Goal: Register for event/course

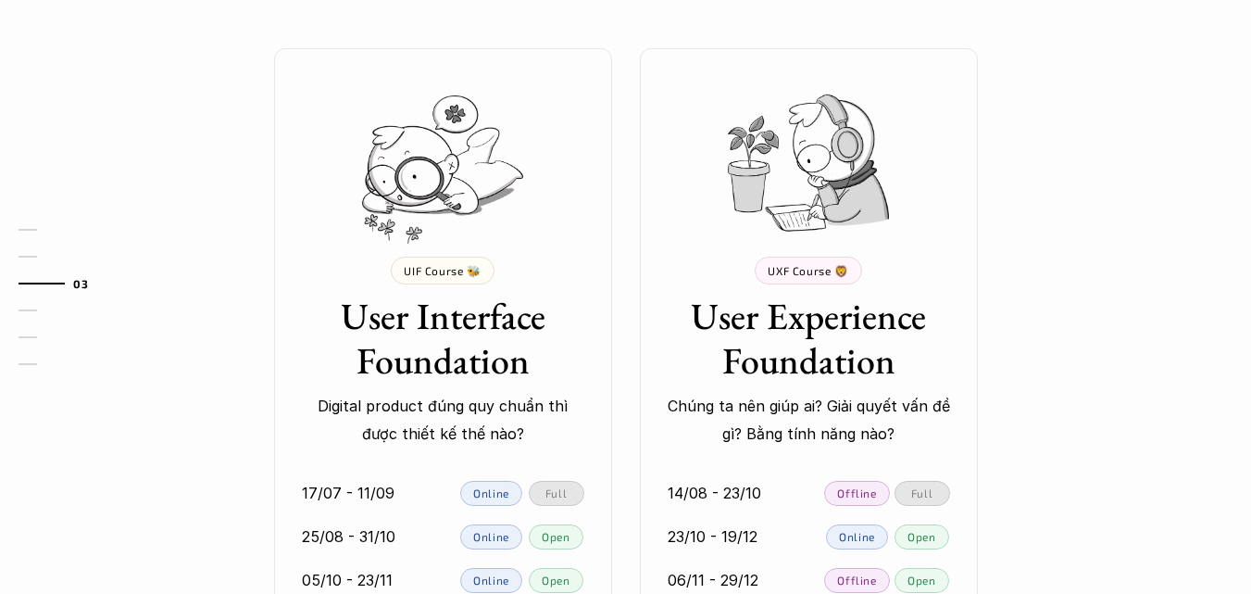
scroll to position [1853, 0]
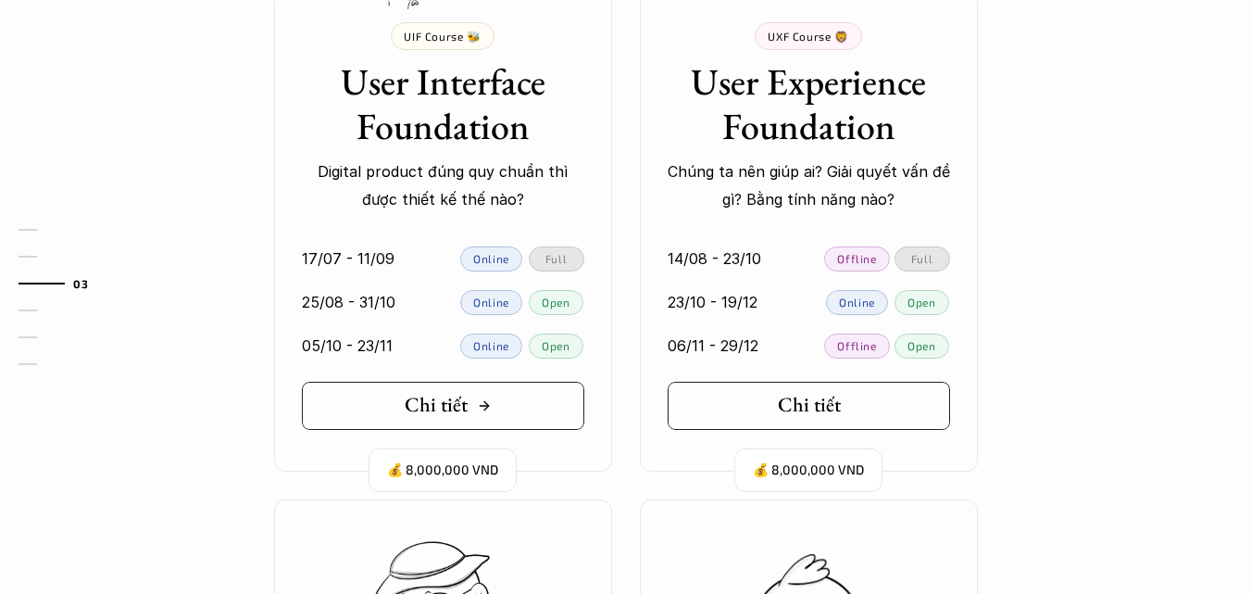
click at [495, 408] on link "Chi tiết" at bounding box center [443, 406] width 283 height 48
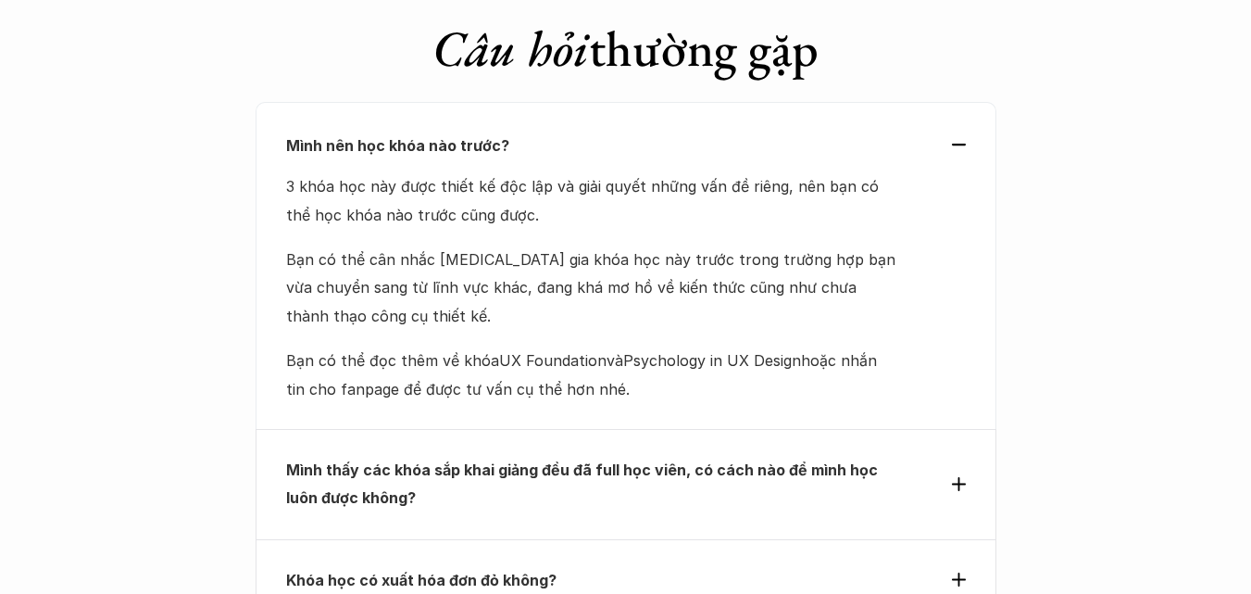
scroll to position [5928, 0]
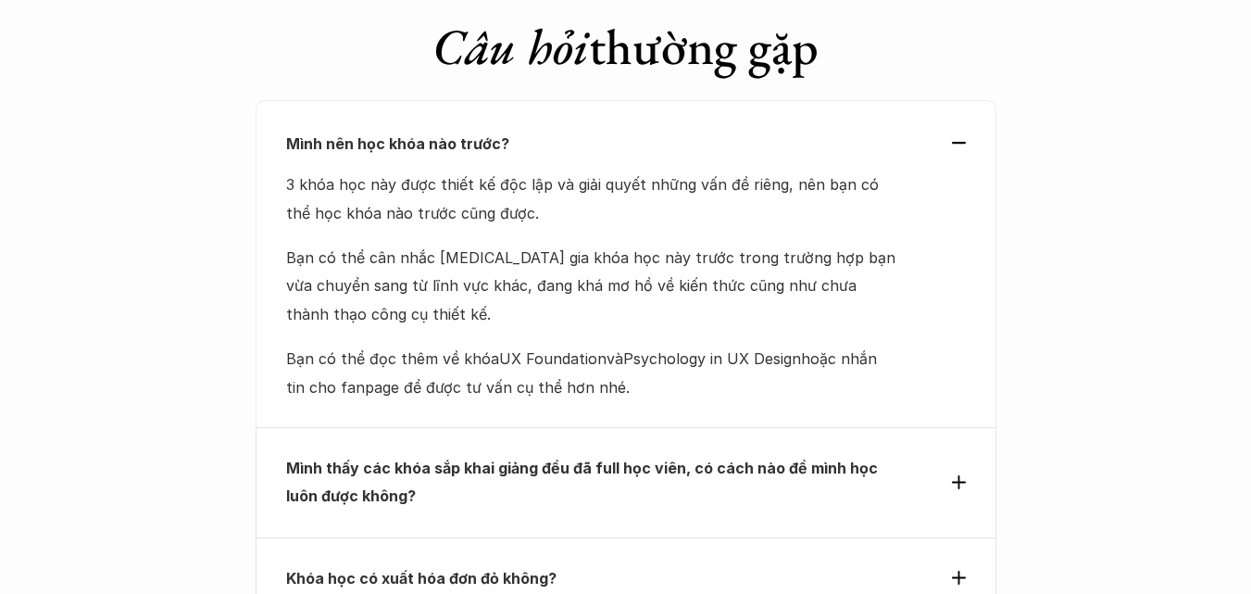
click at [709, 564] on p "Khóa học có xuất hóa đơn đỏ không?" at bounding box center [592, 578] width 612 height 28
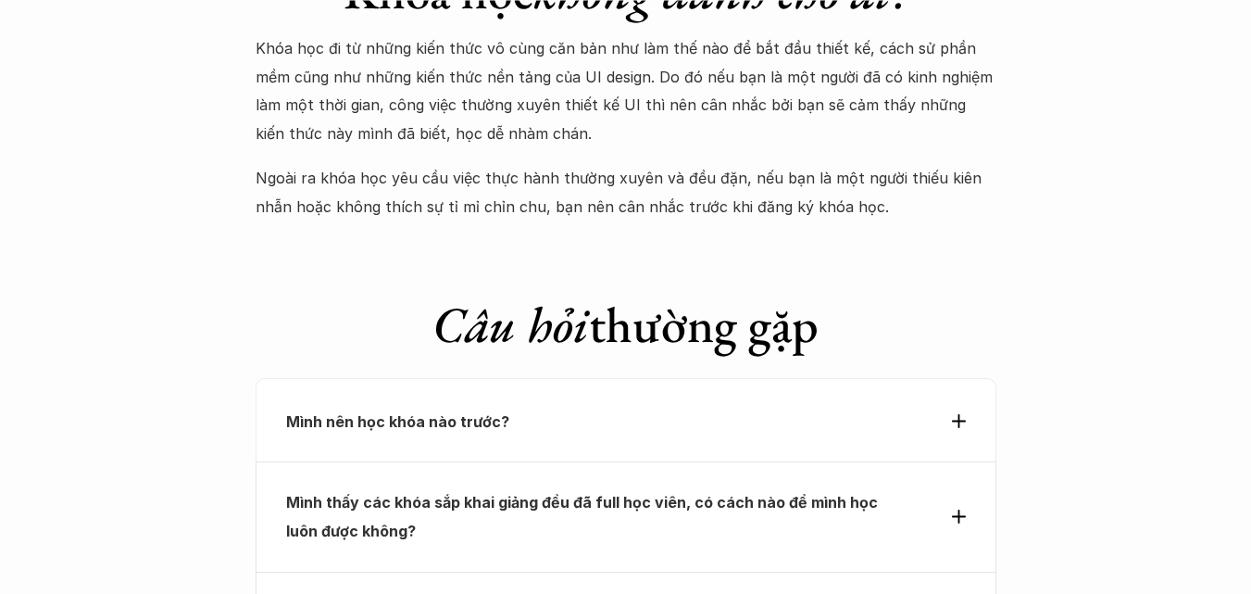
click at [443, 408] on p "Mình nên học khóa nào trước?" at bounding box center [592, 422] width 612 height 28
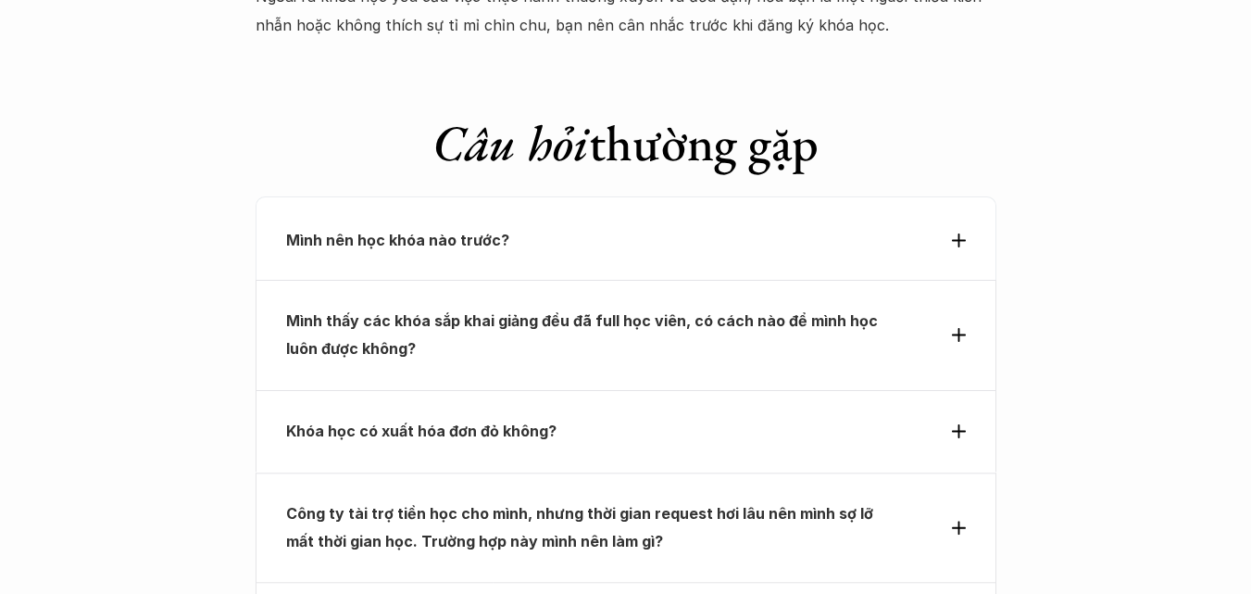
scroll to position [5836, 0]
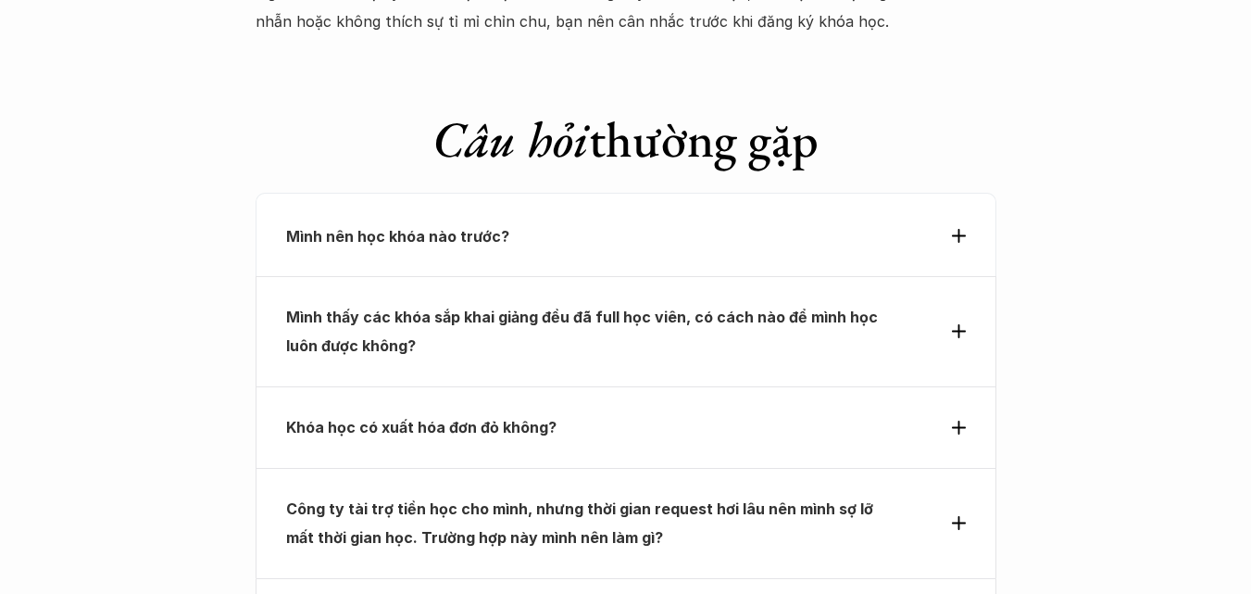
click at [660, 222] on p "Mình nên học khóa nào trước?" at bounding box center [592, 236] width 612 height 28
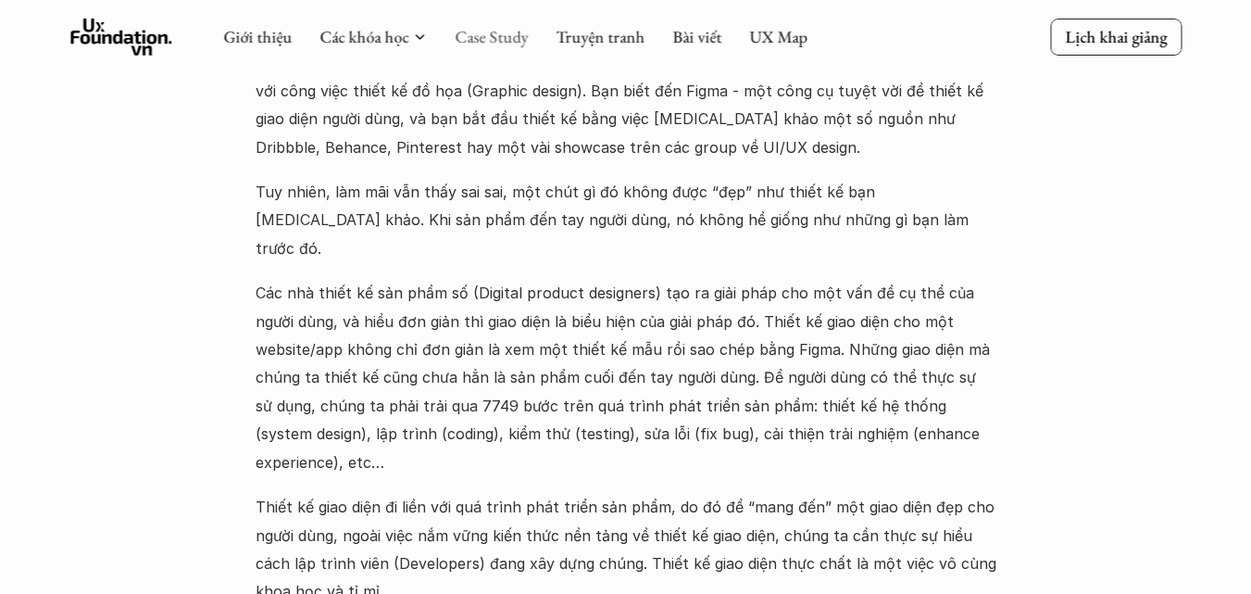
scroll to position [1760, 0]
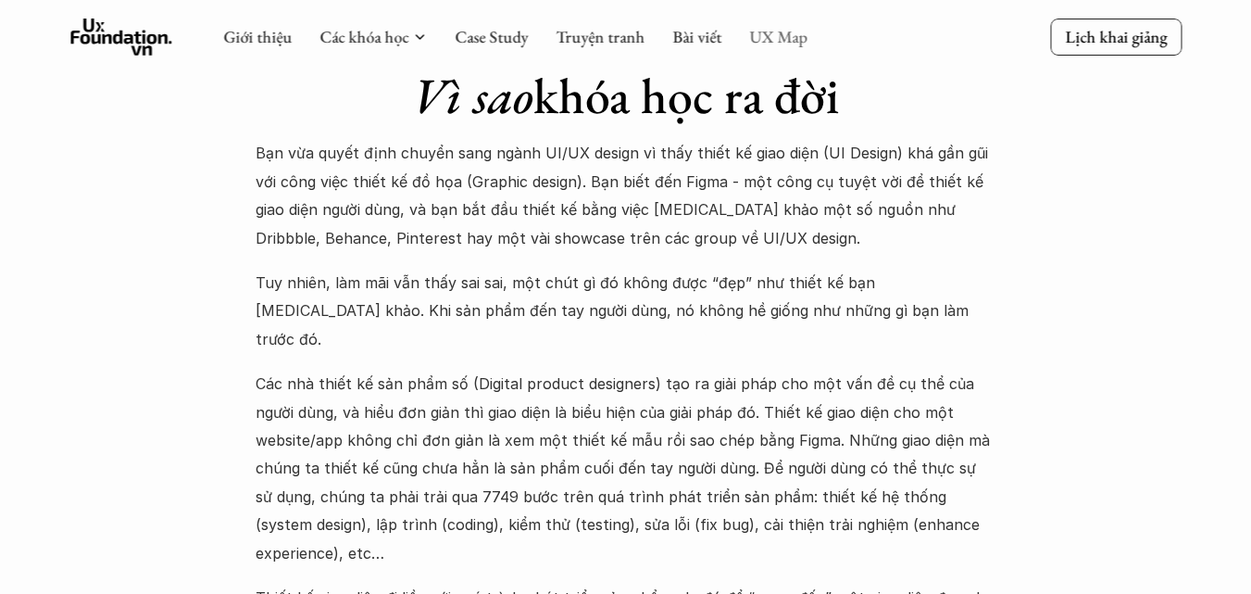
click at [790, 41] on link "UX Map" at bounding box center [778, 36] width 58 height 21
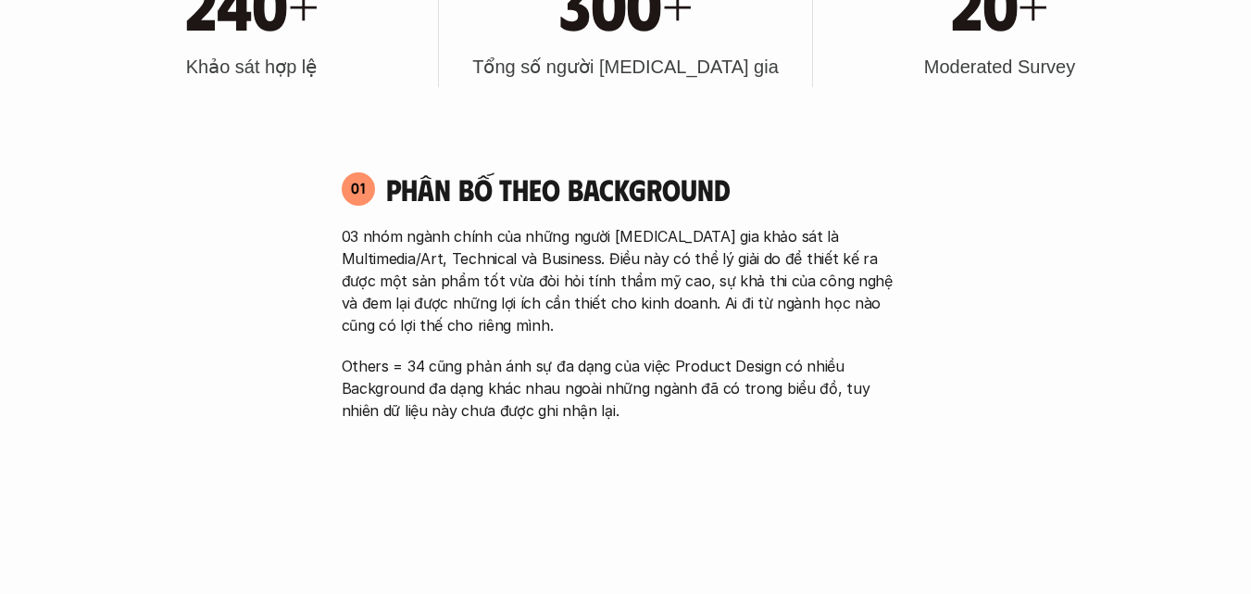
scroll to position [1482, 0]
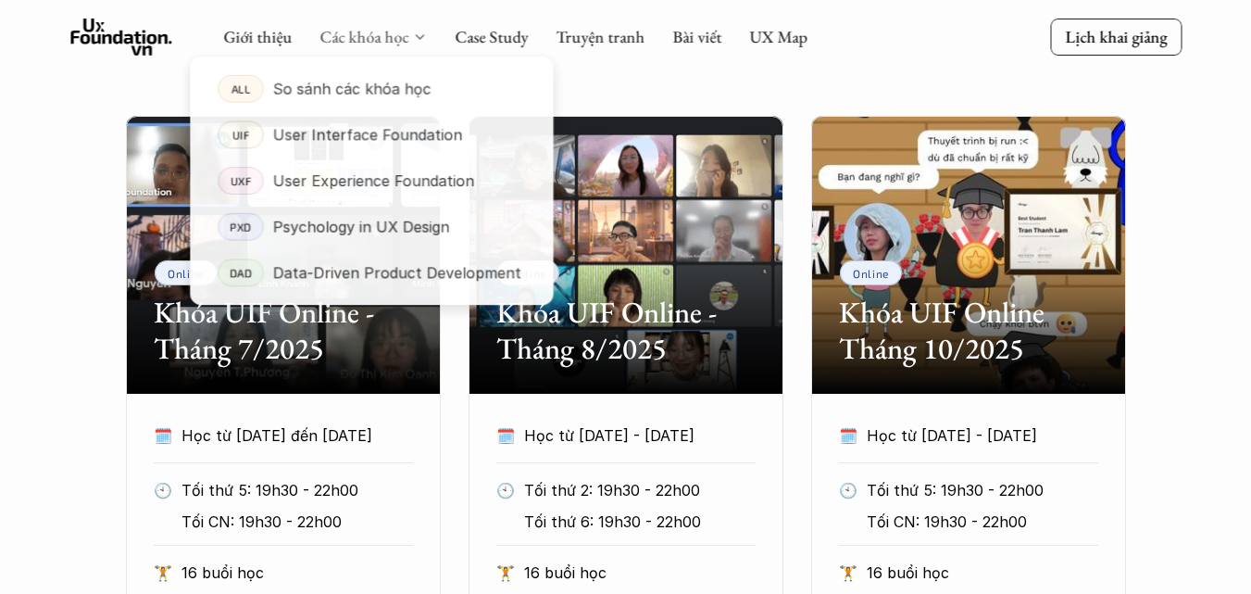
scroll to position [834, 0]
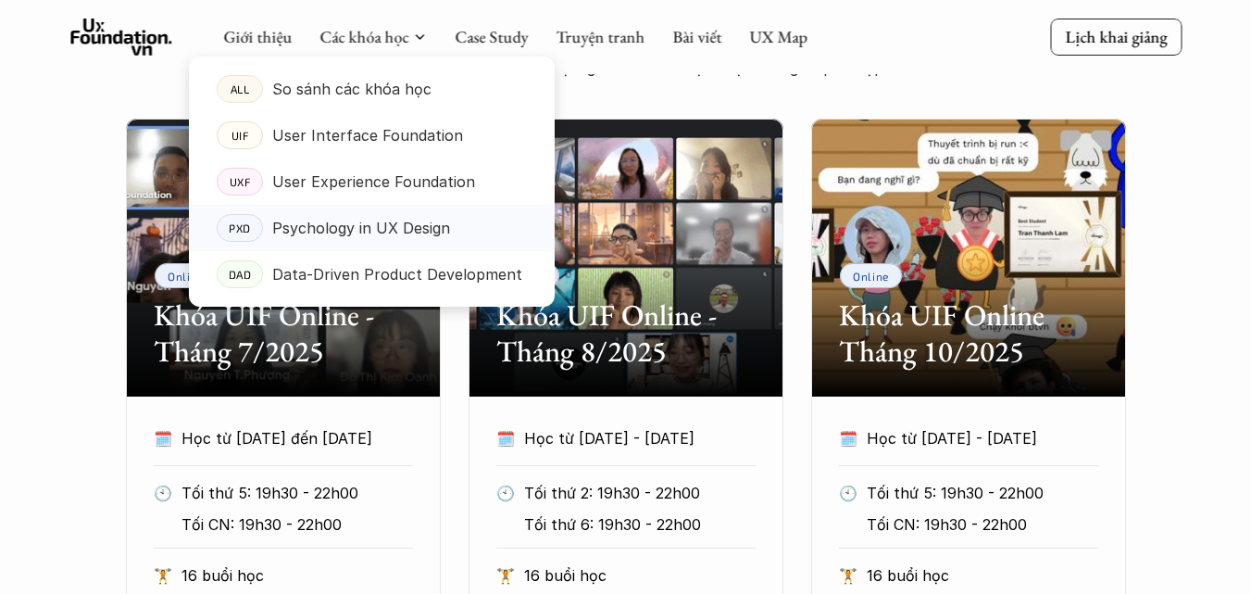
click at [385, 234] on p "Psychology in UX Design" at bounding box center [361, 228] width 178 height 28
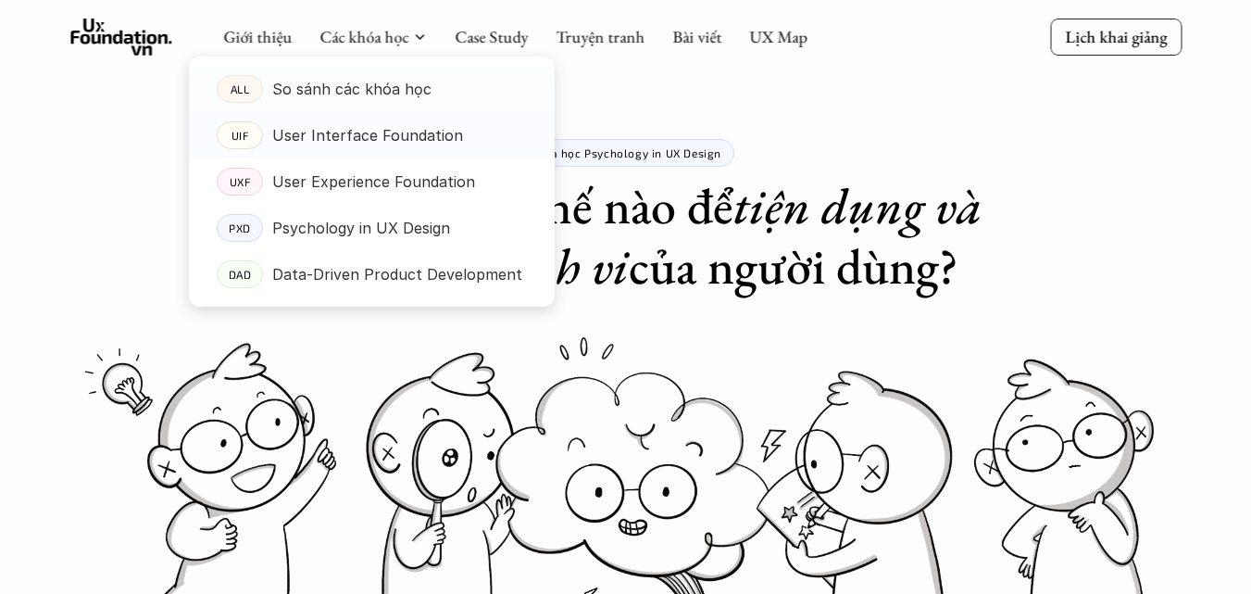
click at [379, 91] on p "So sánh các khóa học" at bounding box center [351, 89] width 159 height 28
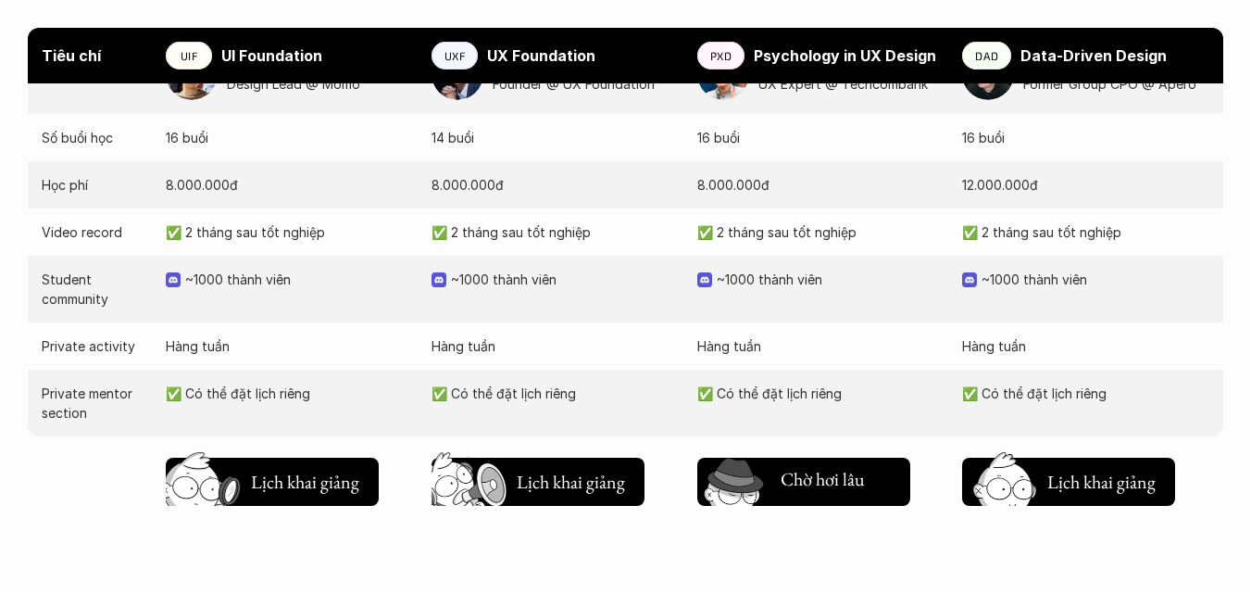
scroll to position [1945, 0]
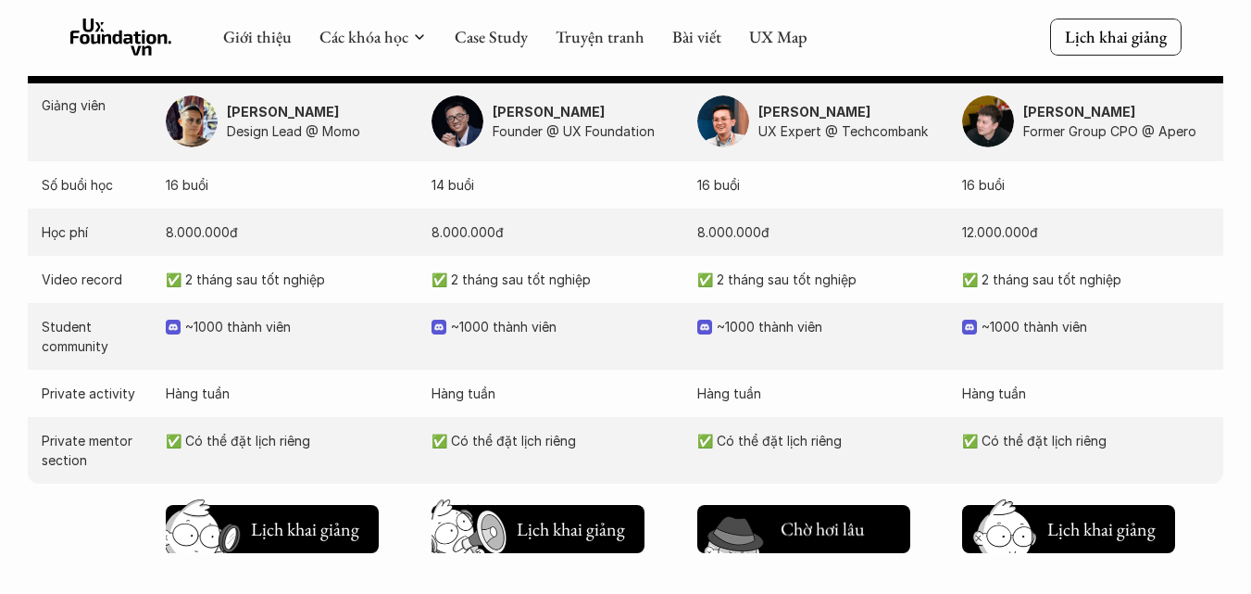
click at [801, 528] on h5 "Lịch khai giảng" at bounding box center [836, 534] width 111 height 26
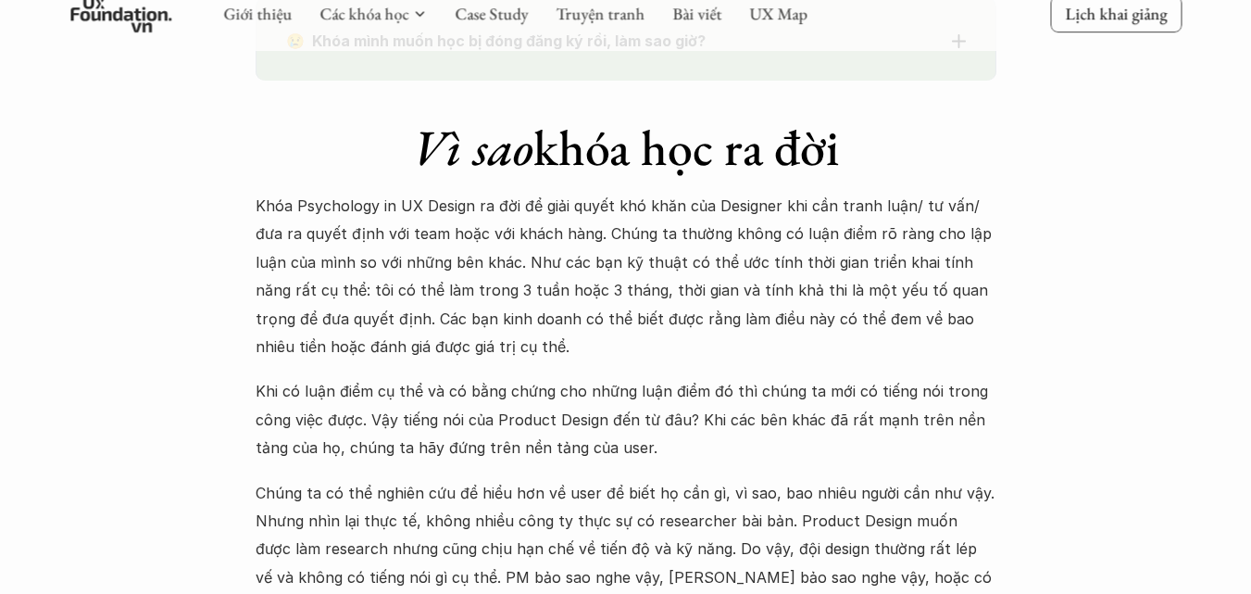
scroll to position [1545, 0]
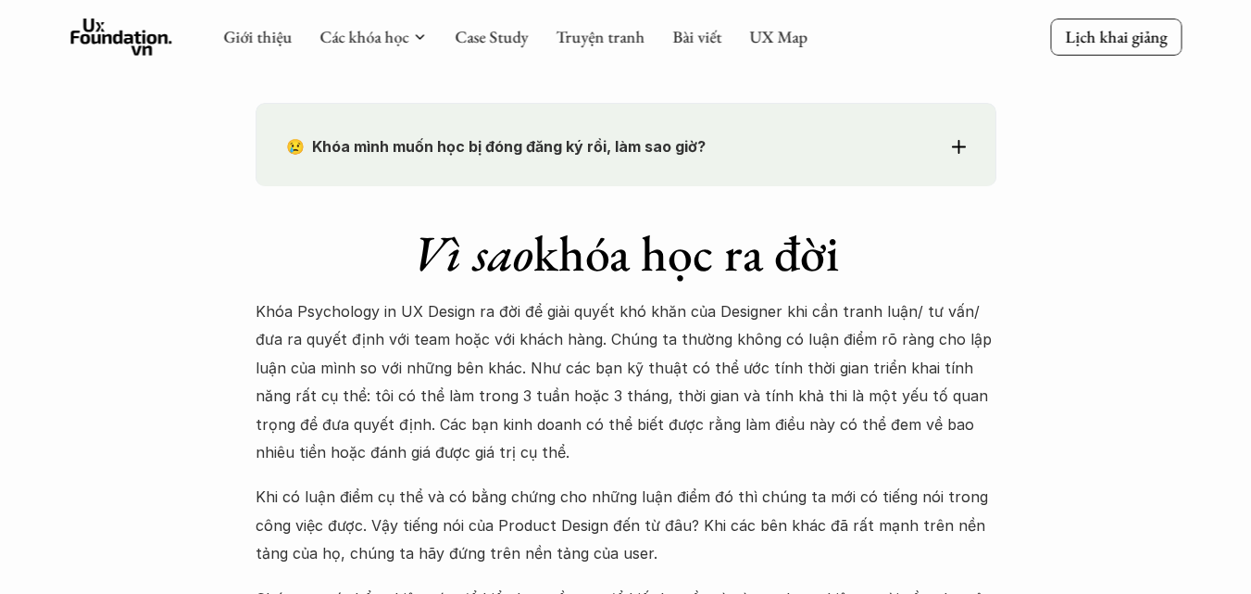
click at [982, 141] on div "😢 Khóa mình muốn học bị đóng đăng ký rồi, làm sao giờ? Chào bạn, Bọn mình rất t…" at bounding box center [626, 144] width 741 height 83
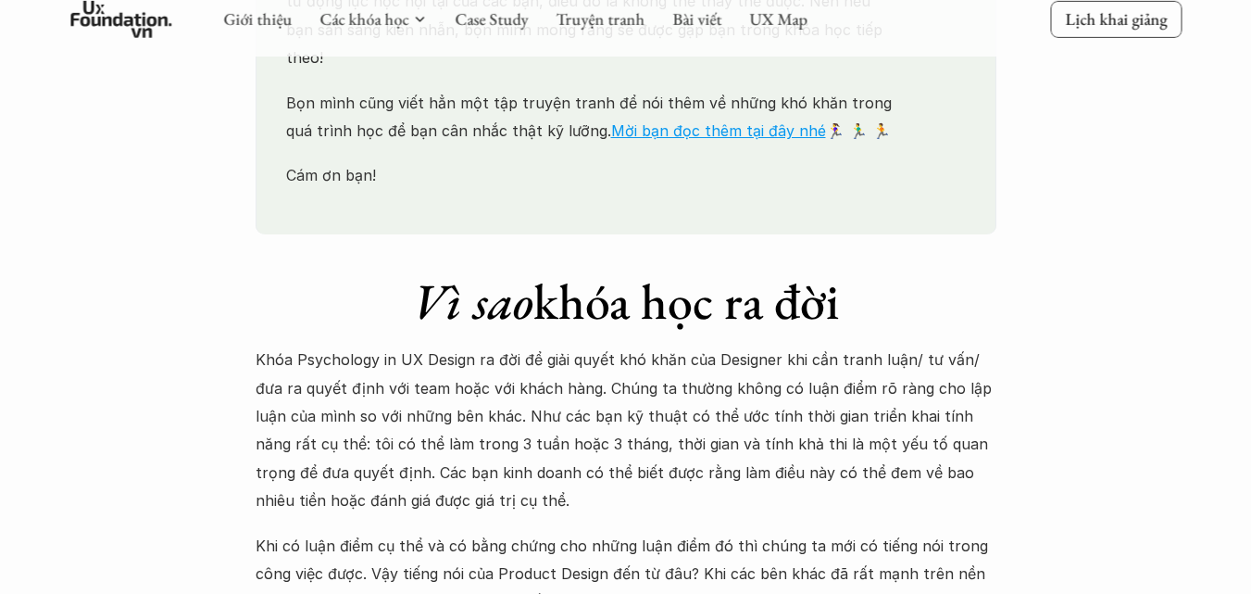
scroll to position [1823, 0]
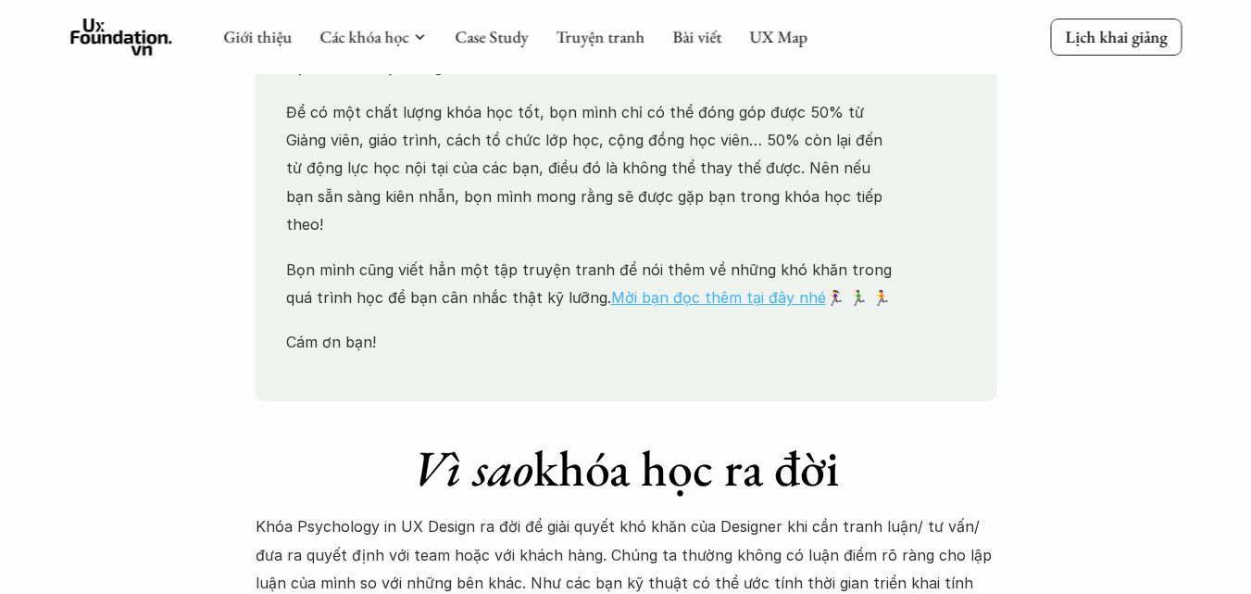
click at [611, 288] on link "Mời bạn đọc thêm tại đây nhé" at bounding box center [718, 297] width 215 height 19
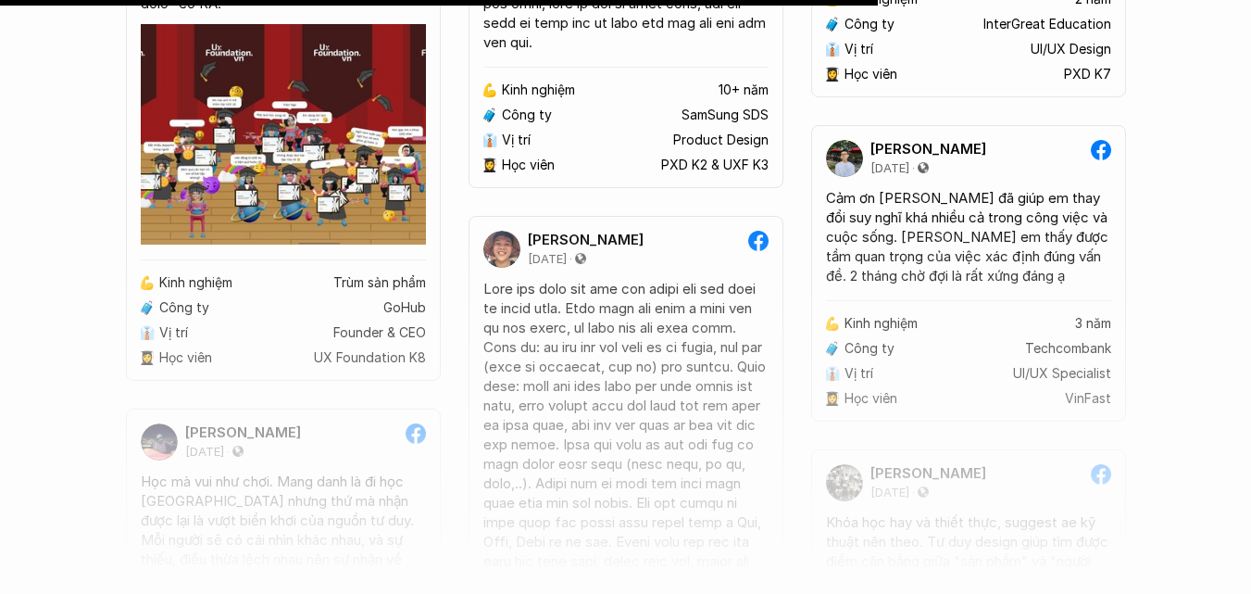
scroll to position [14450, 0]
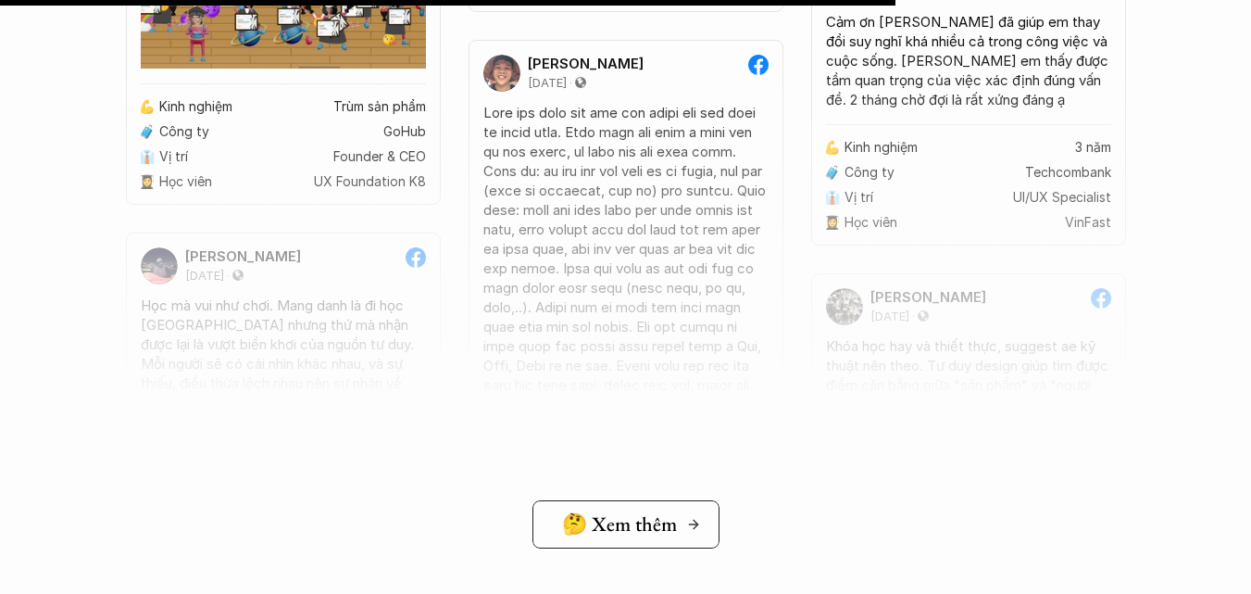
click at [663, 533] on h5 "🤔 Xem thêm" at bounding box center [619, 524] width 115 height 24
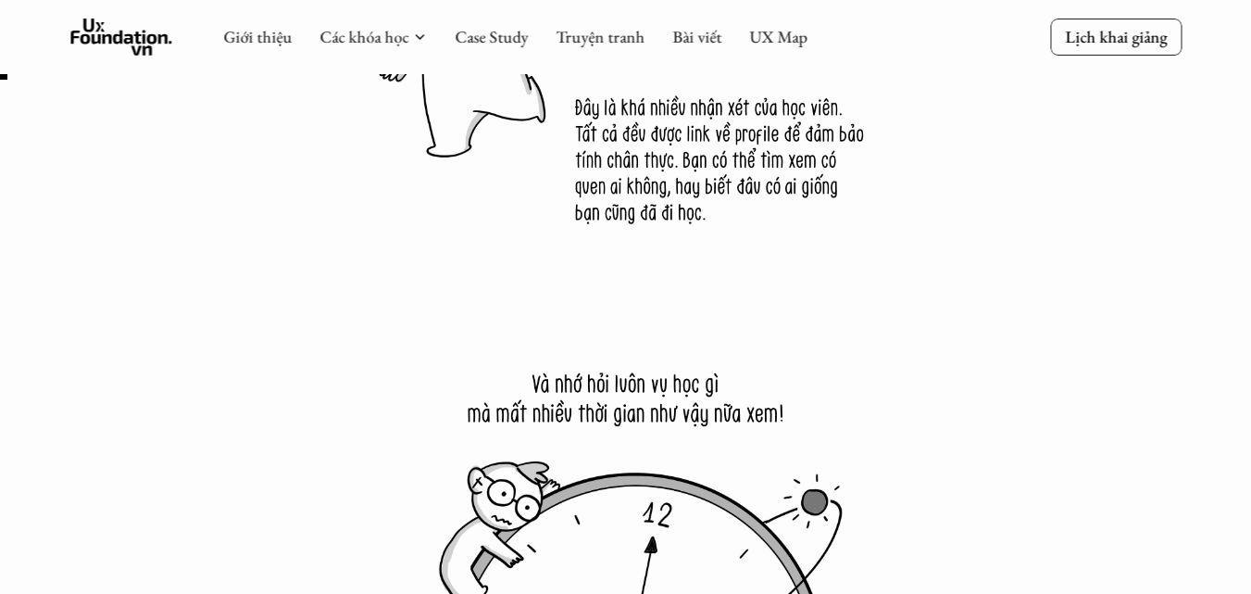
scroll to position [0, 0]
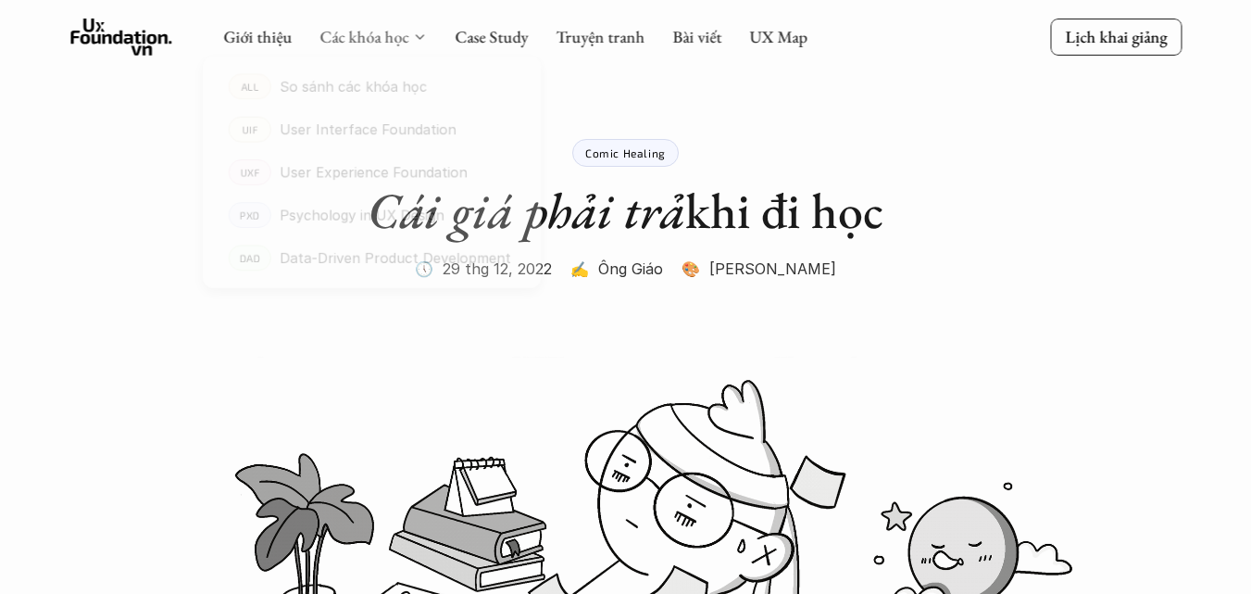
click at [395, 31] on link "Các khóa học" at bounding box center [364, 36] width 89 height 21
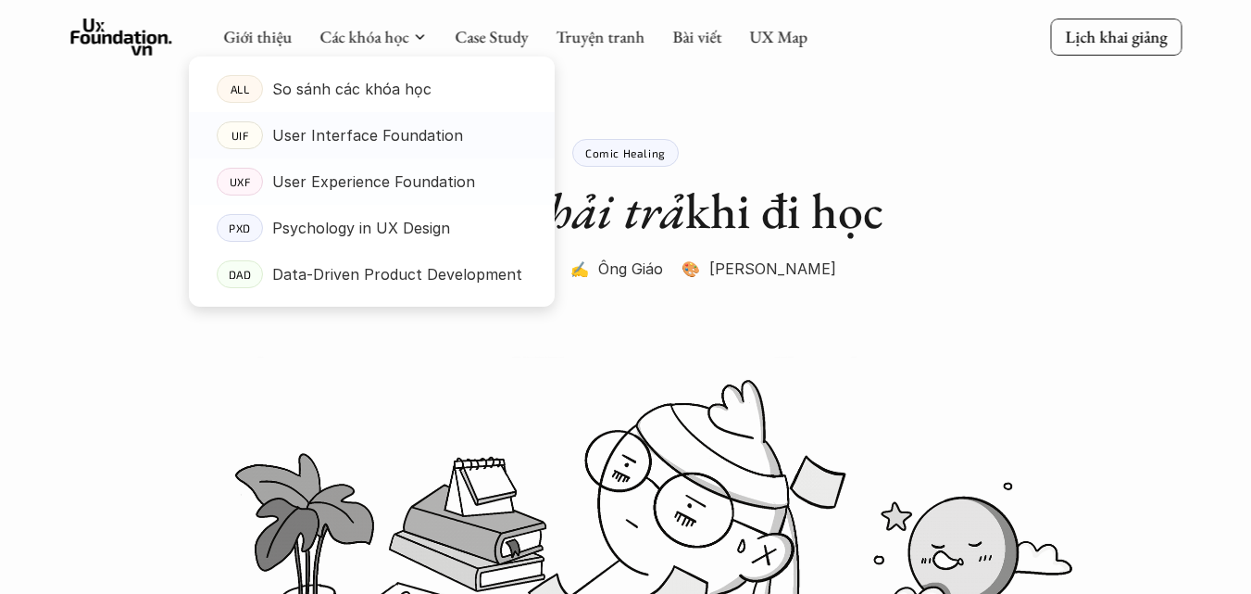
click at [364, 138] on p "User Interface Foundation" at bounding box center [367, 135] width 191 height 28
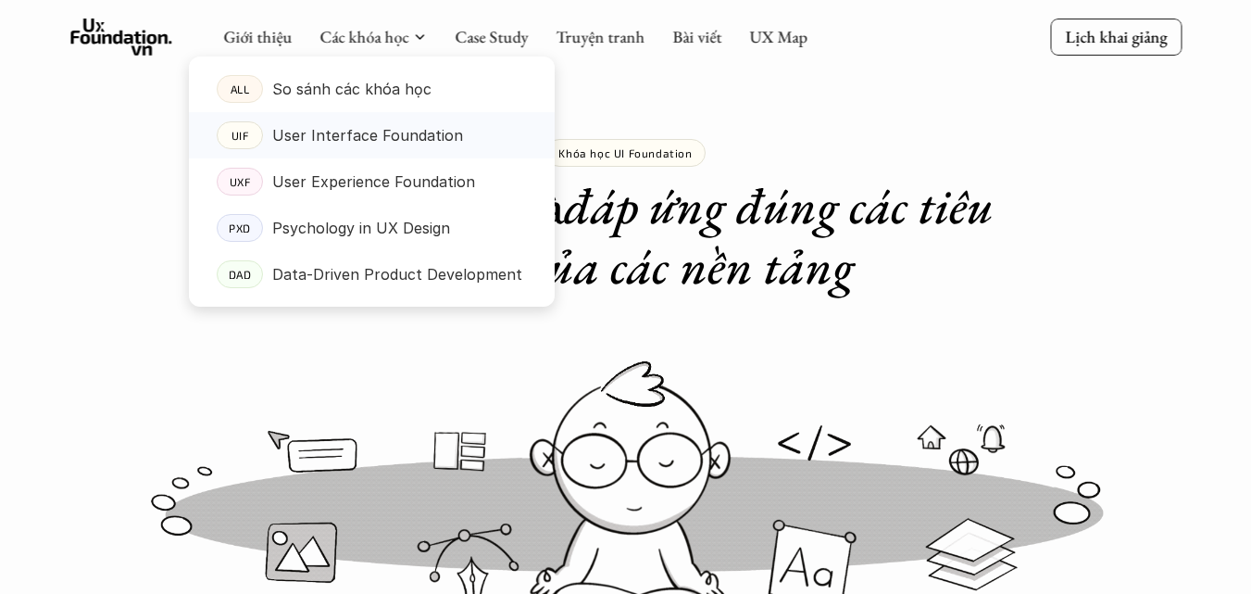
click at [360, 133] on p "User Interface Foundation" at bounding box center [367, 135] width 191 height 28
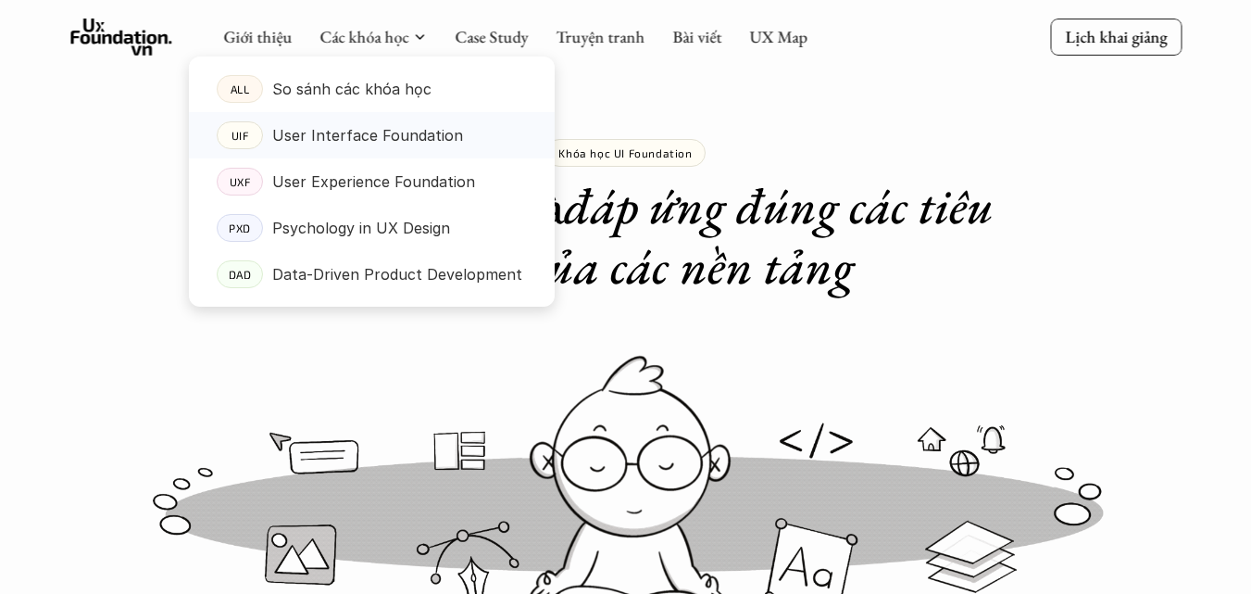
click at [236, 130] on p "UIF" at bounding box center [240, 135] width 18 height 13
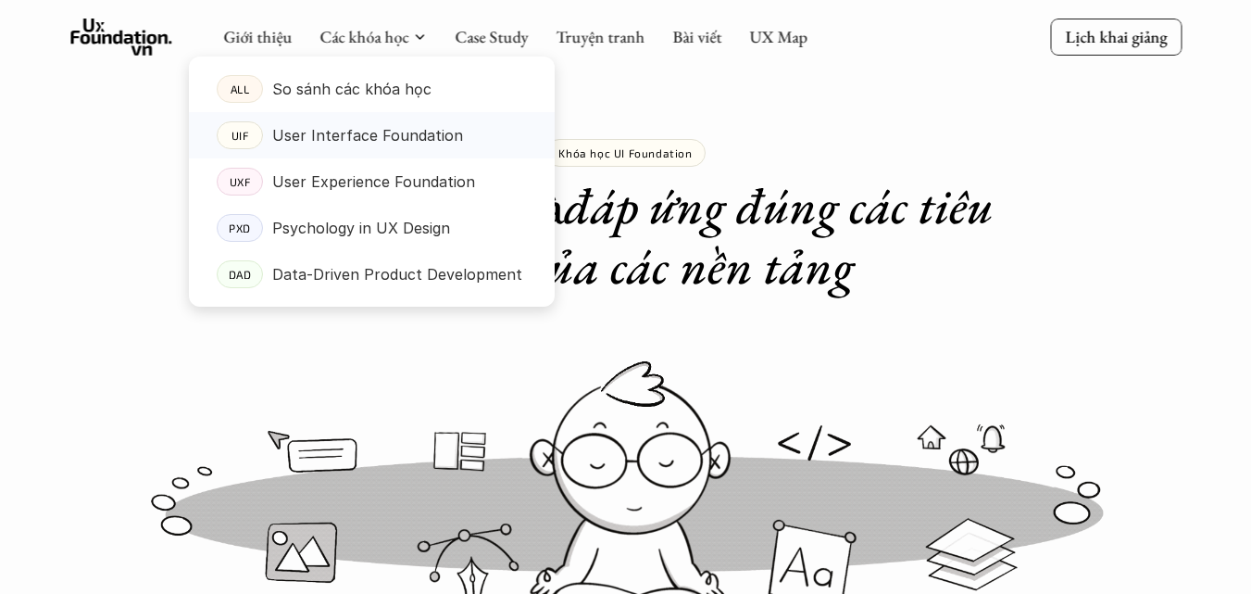
click at [237, 130] on p "UIF" at bounding box center [240, 135] width 18 height 13
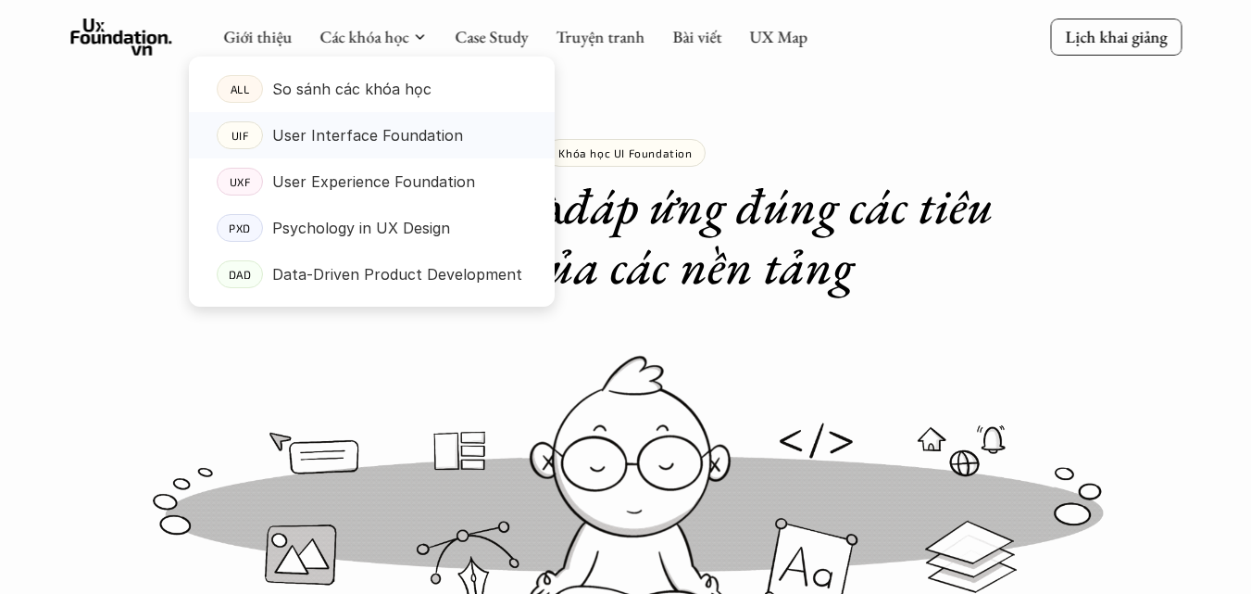
click at [237, 130] on p "UIF" at bounding box center [240, 135] width 18 height 13
drag, startPoint x: 237, startPoint y: 130, endPoint x: 284, endPoint y: 121, distance: 48.0
click at [238, 130] on p "UIF" at bounding box center [240, 135] width 18 height 13
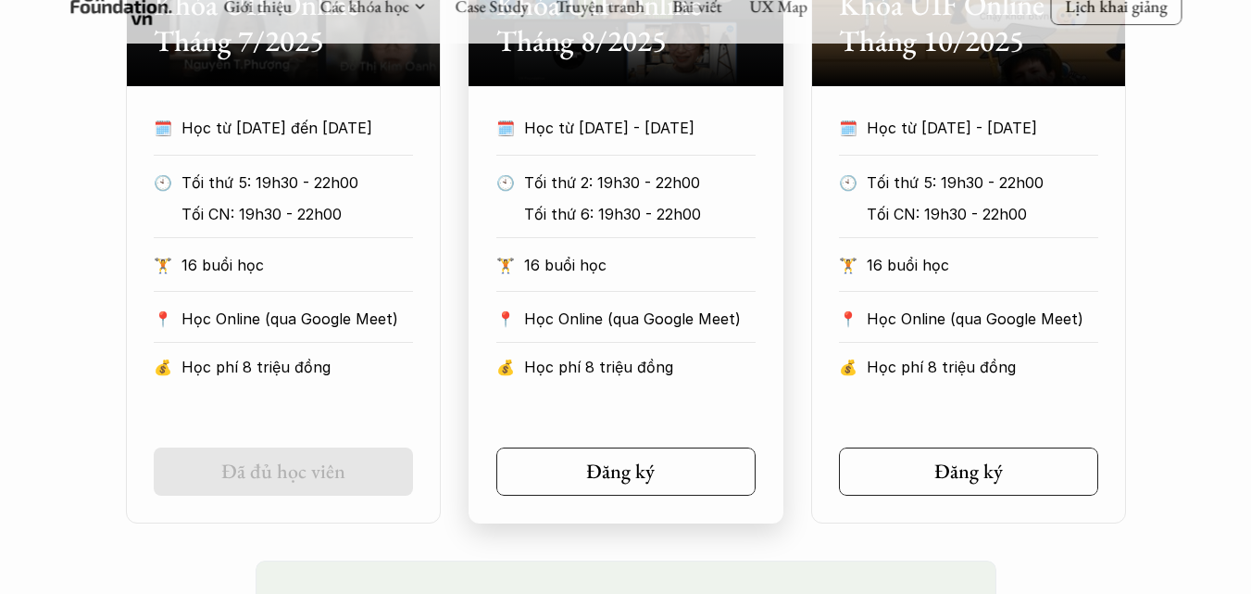
scroll to position [1112, 0]
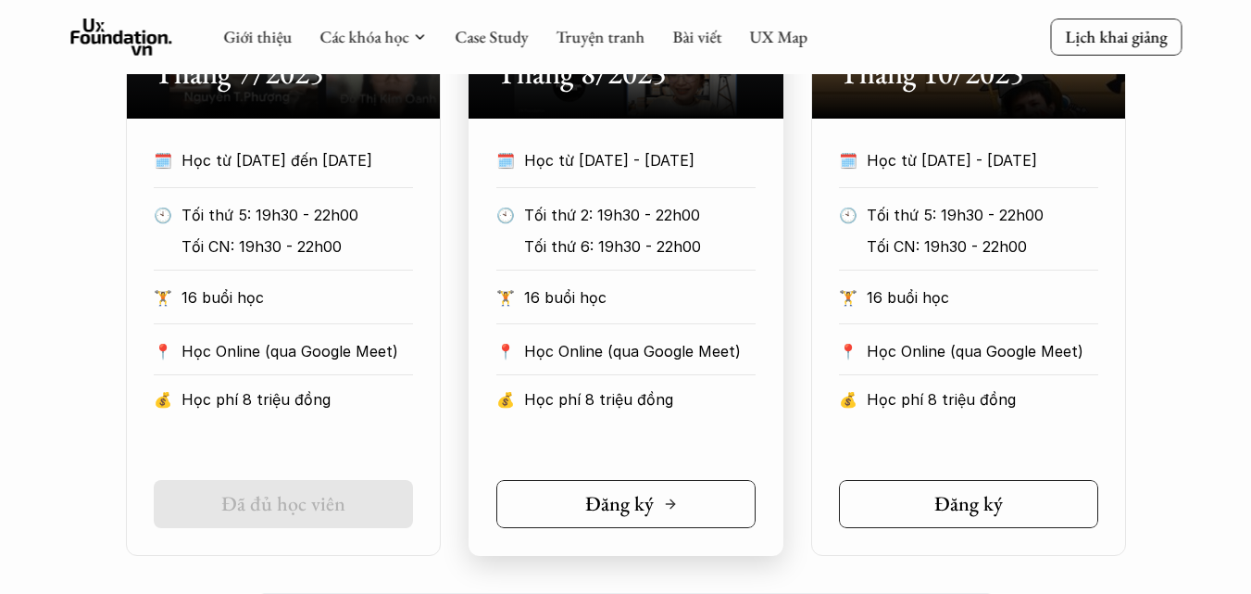
click at [643, 505] on h5 "Đăng ký" at bounding box center [619, 504] width 69 height 24
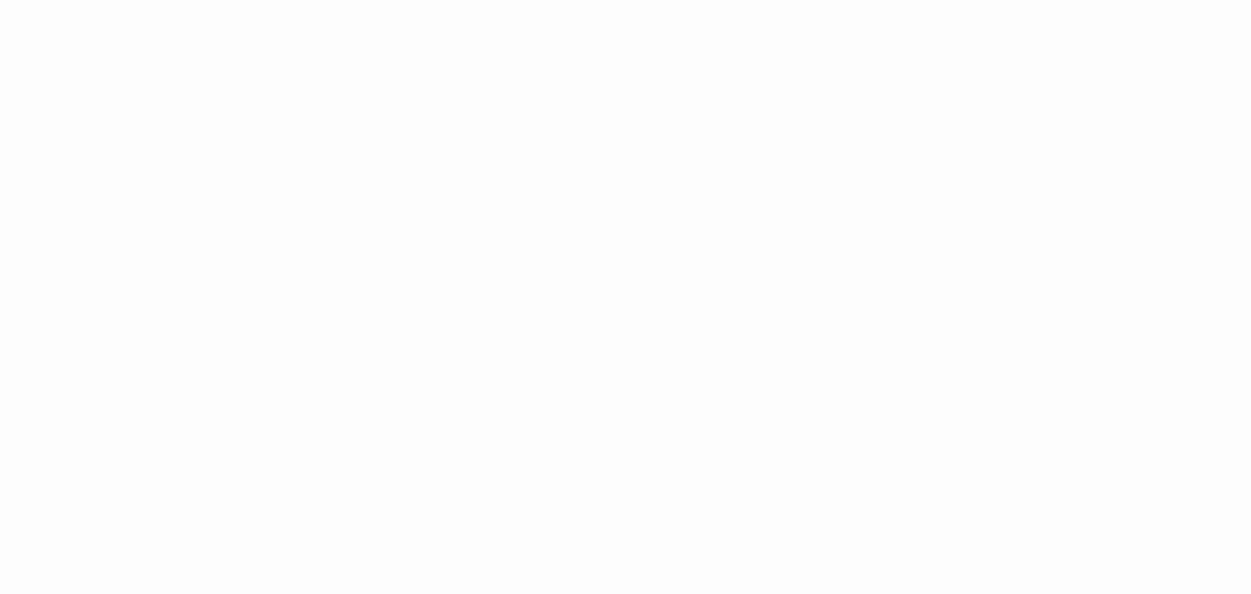
scroll to position [1019, 0]
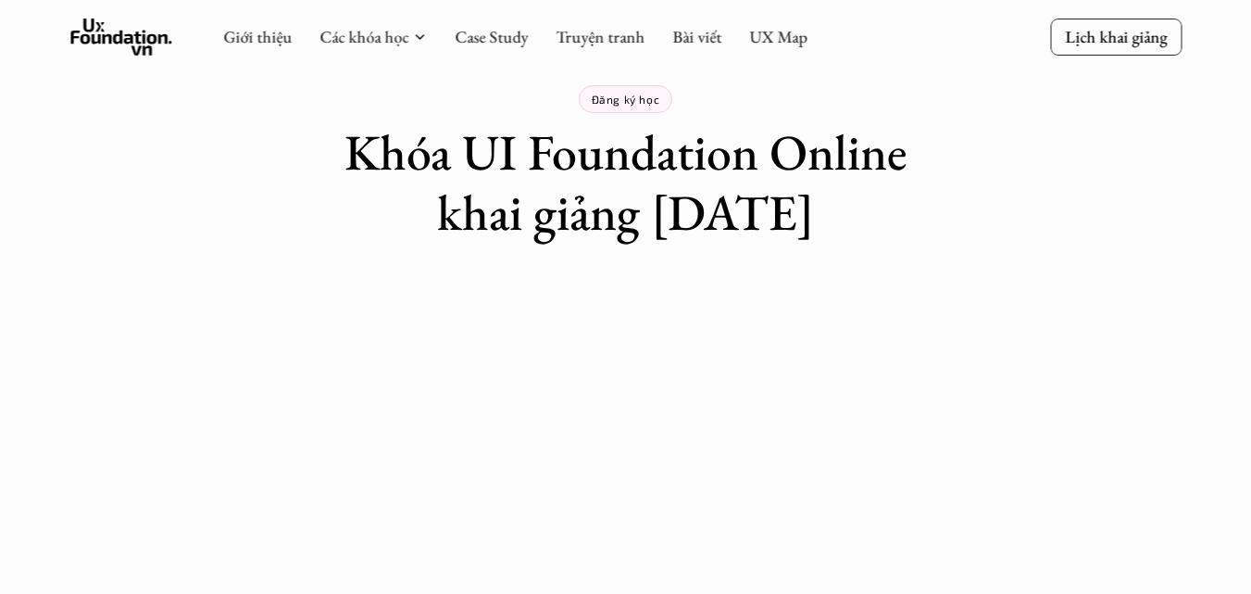
scroll to position [0, 0]
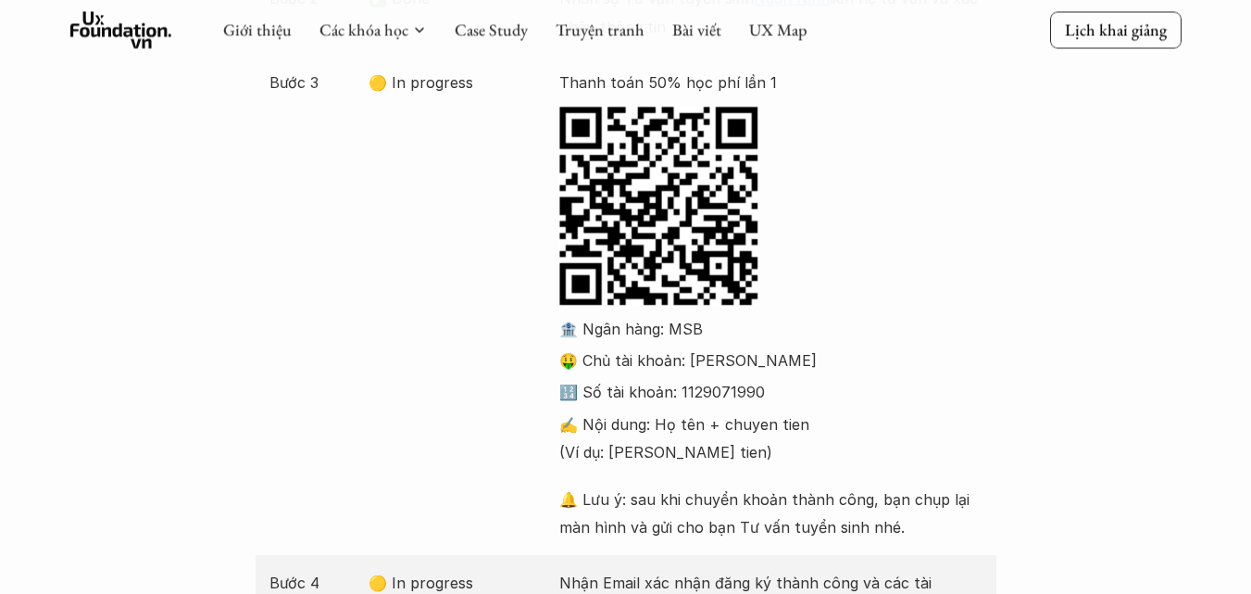
scroll to position [463, 0]
